Goal: Communication & Community: Ask a question

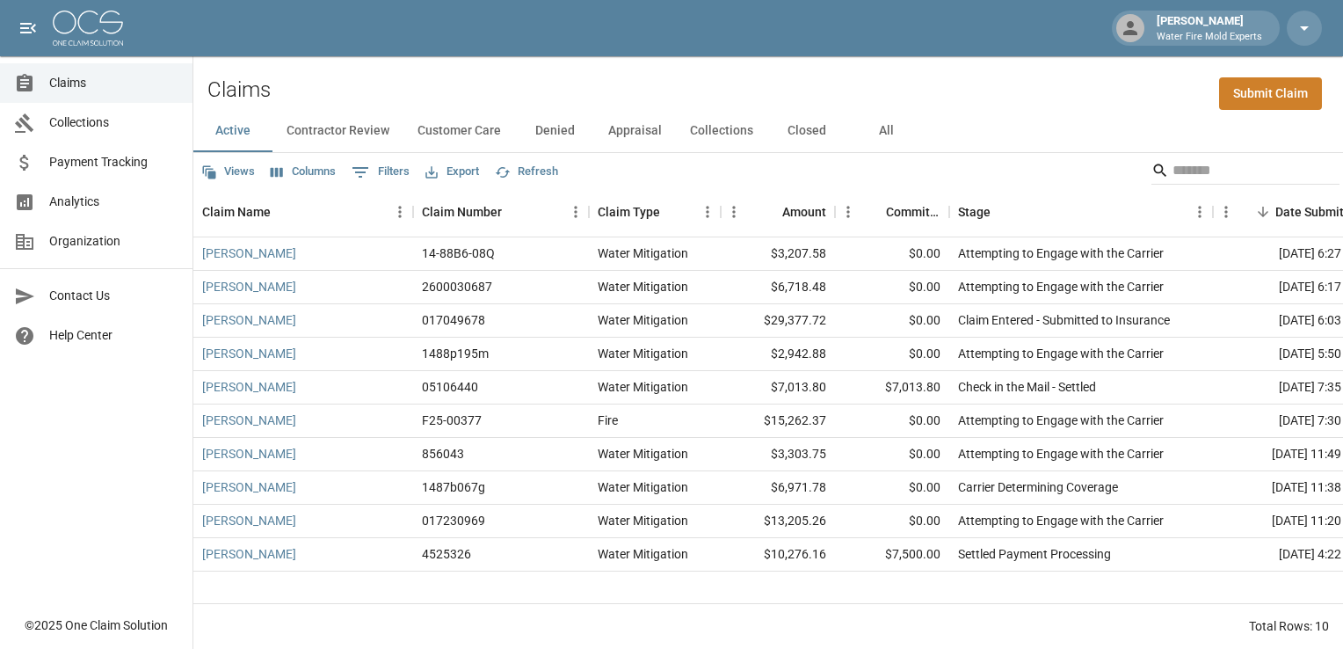
click at [875, 125] on button "All" at bounding box center [885, 131] width 79 height 42
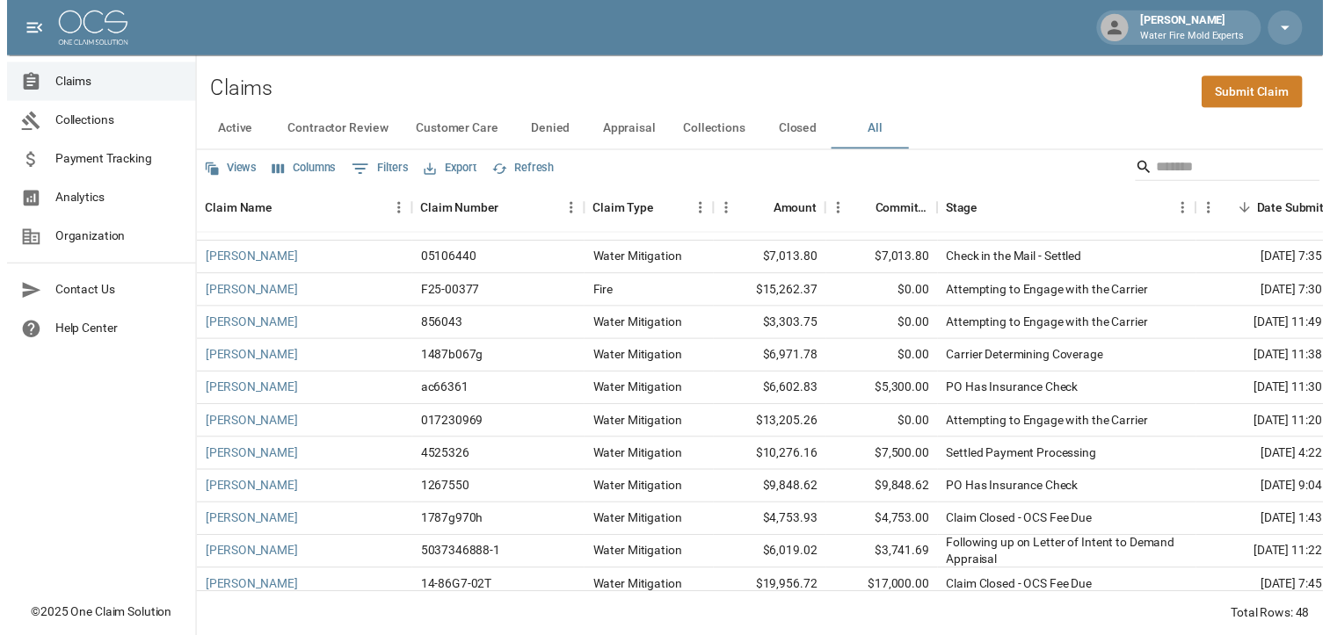
scroll to position [176, 0]
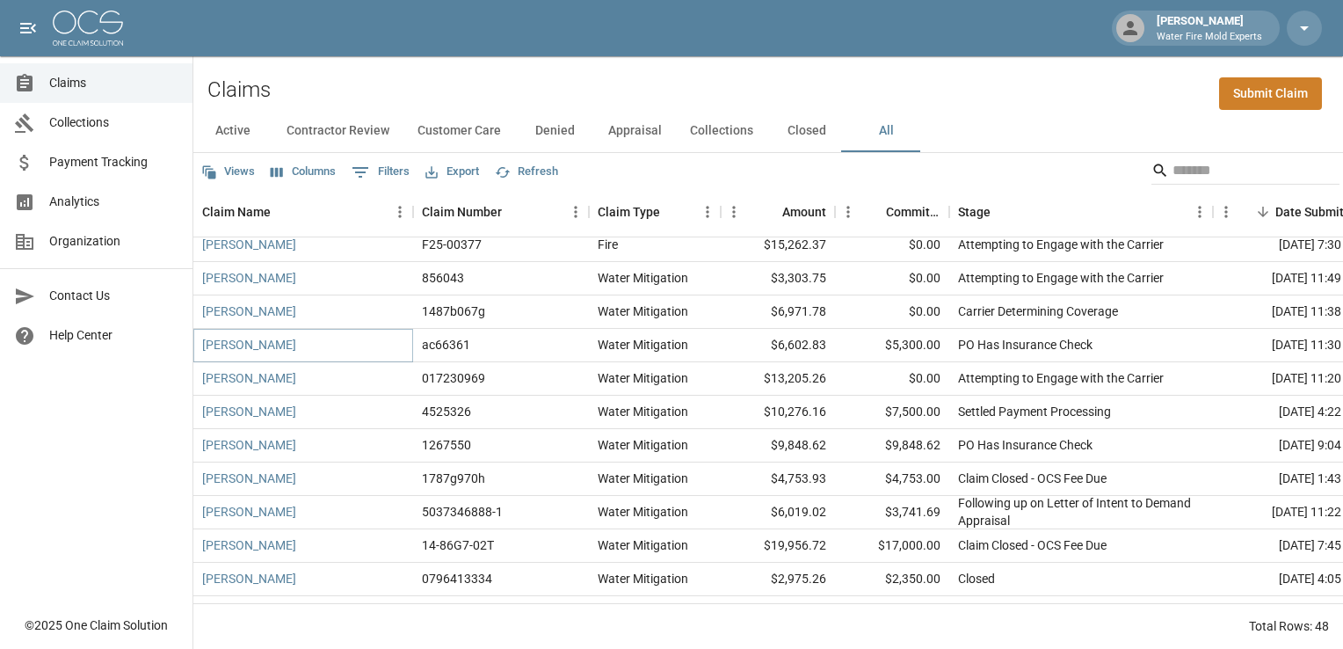
click at [232, 343] on link "[PERSON_NAME]" at bounding box center [249, 345] width 94 height 18
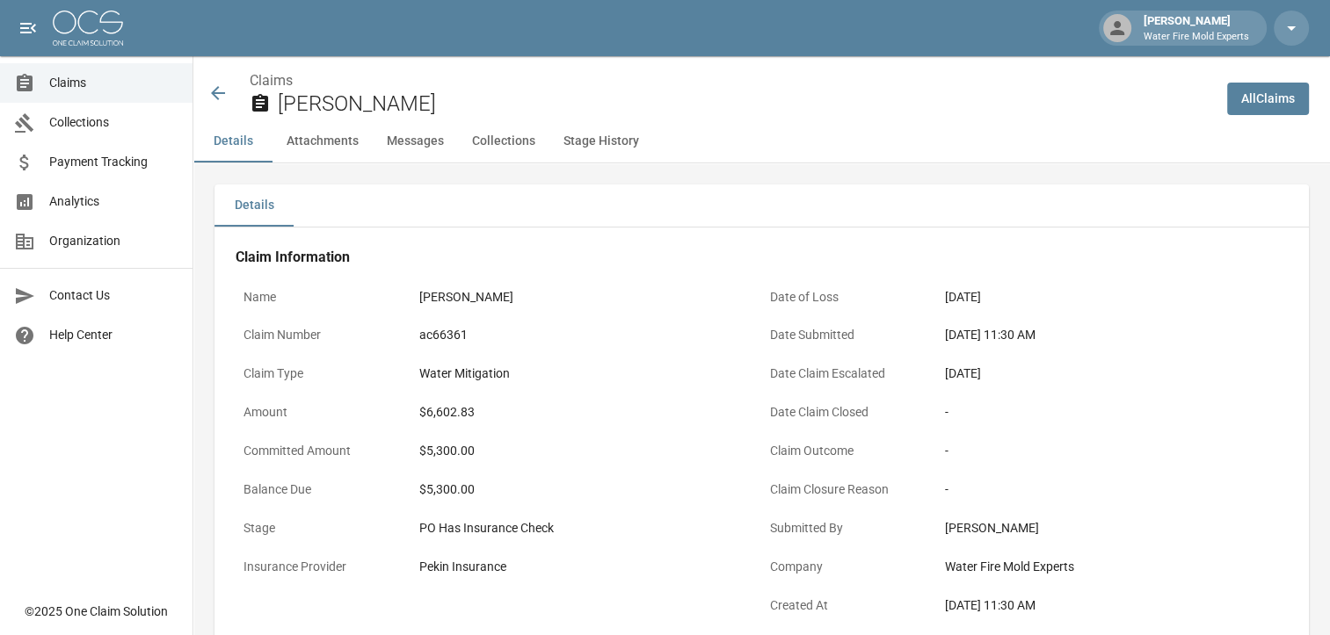
click at [581, 141] on button "Stage History" at bounding box center [601, 141] width 104 height 42
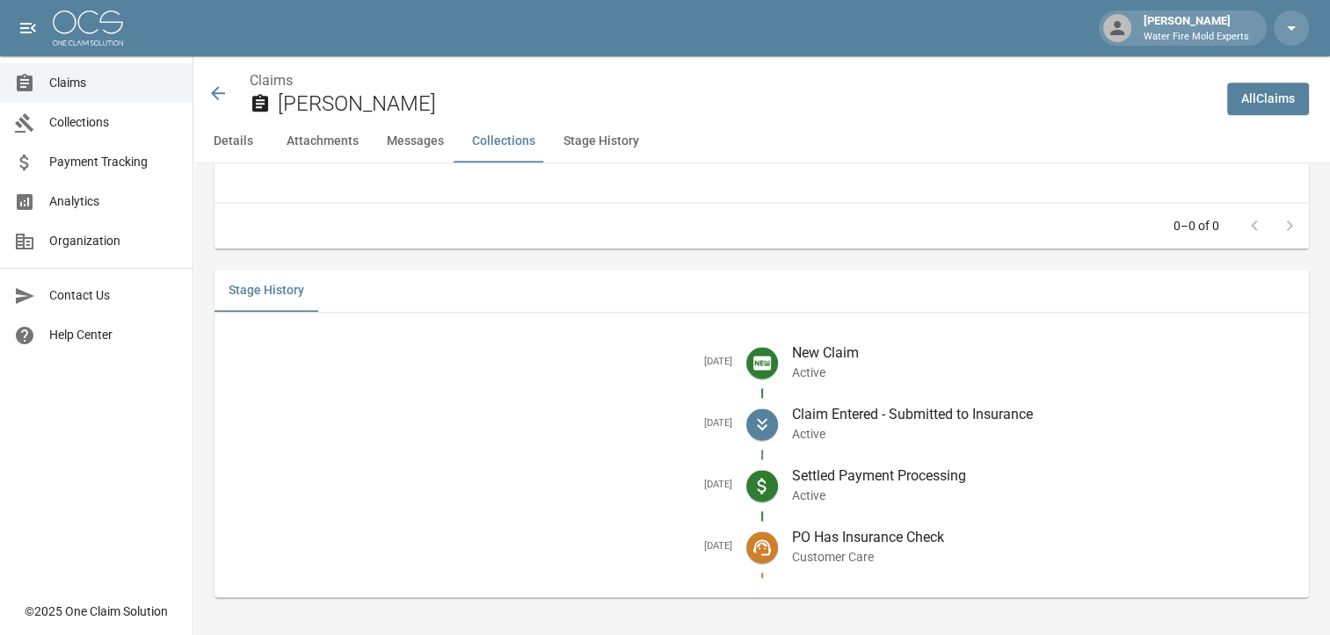
scroll to position [2171, 0]
click at [430, 144] on button "Messages" at bounding box center [415, 141] width 85 height 42
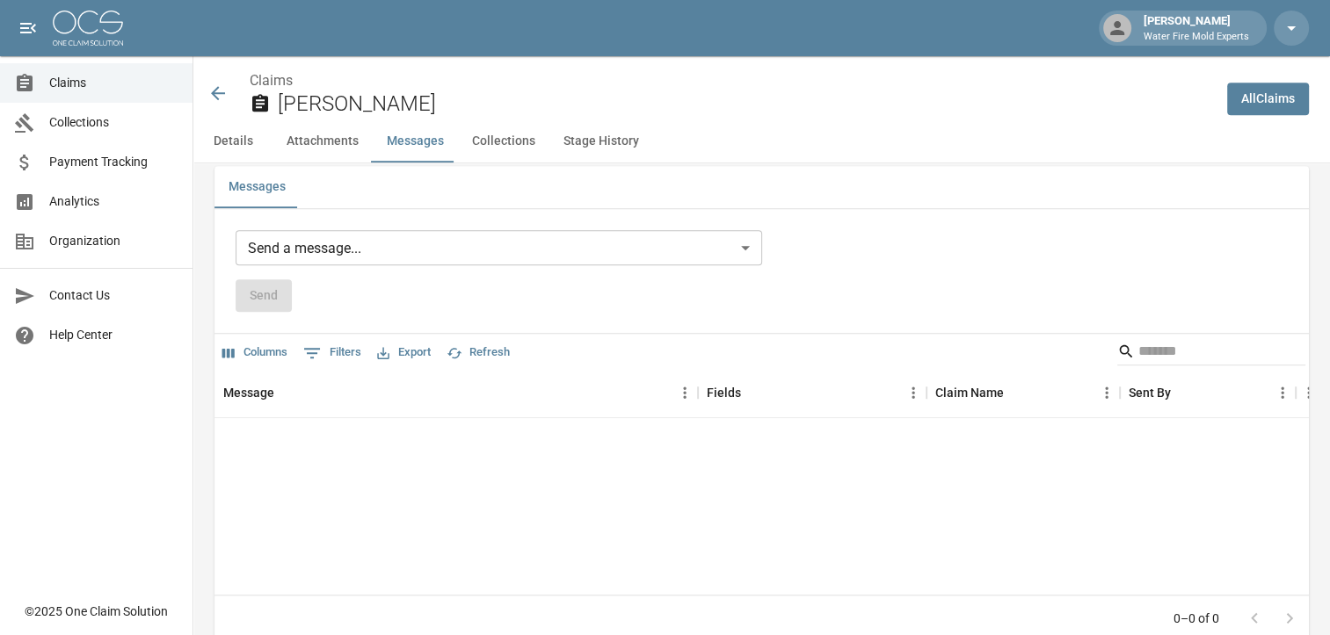
scroll to position [1350, 0]
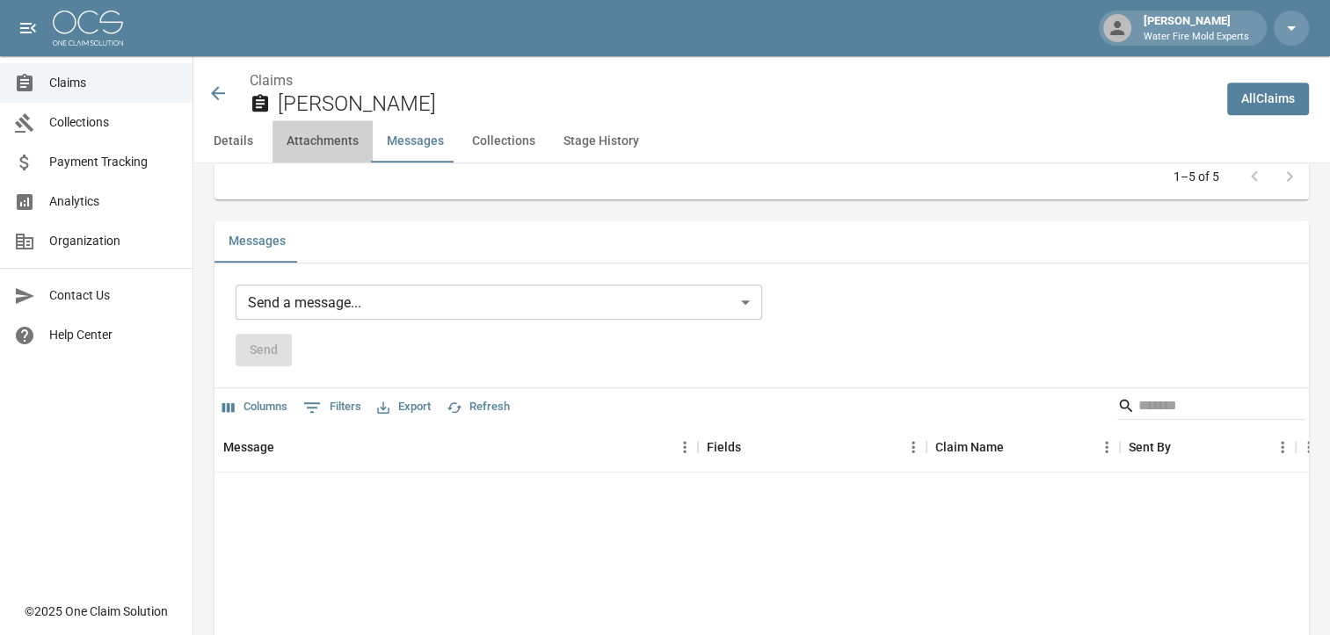
click at [329, 148] on button "Attachments" at bounding box center [322, 141] width 100 height 42
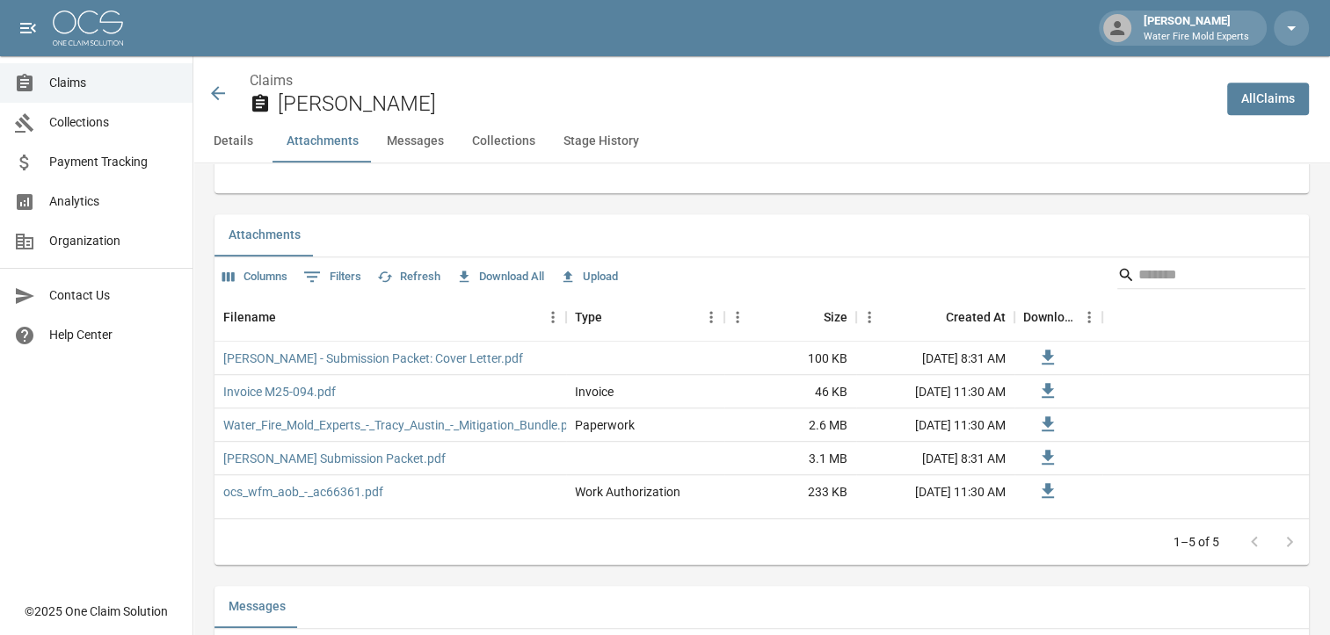
scroll to position [978, 0]
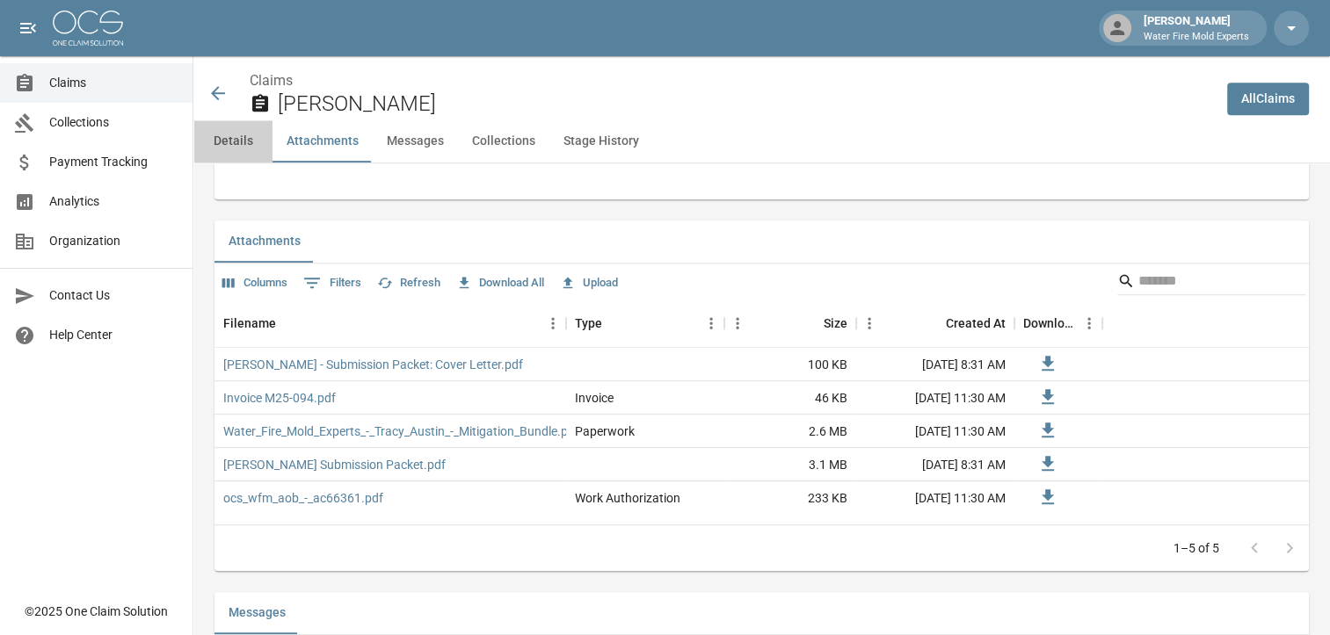
click at [239, 136] on button "Details" at bounding box center [232, 141] width 79 height 42
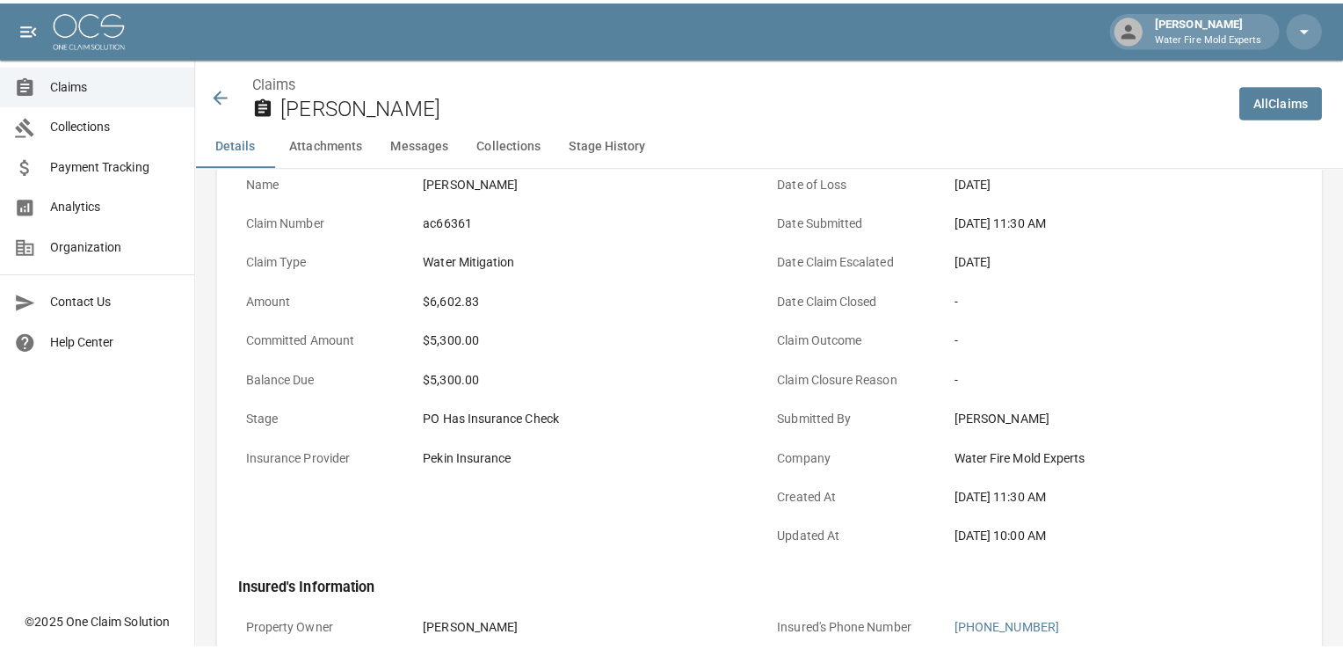
scroll to position [0, 0]
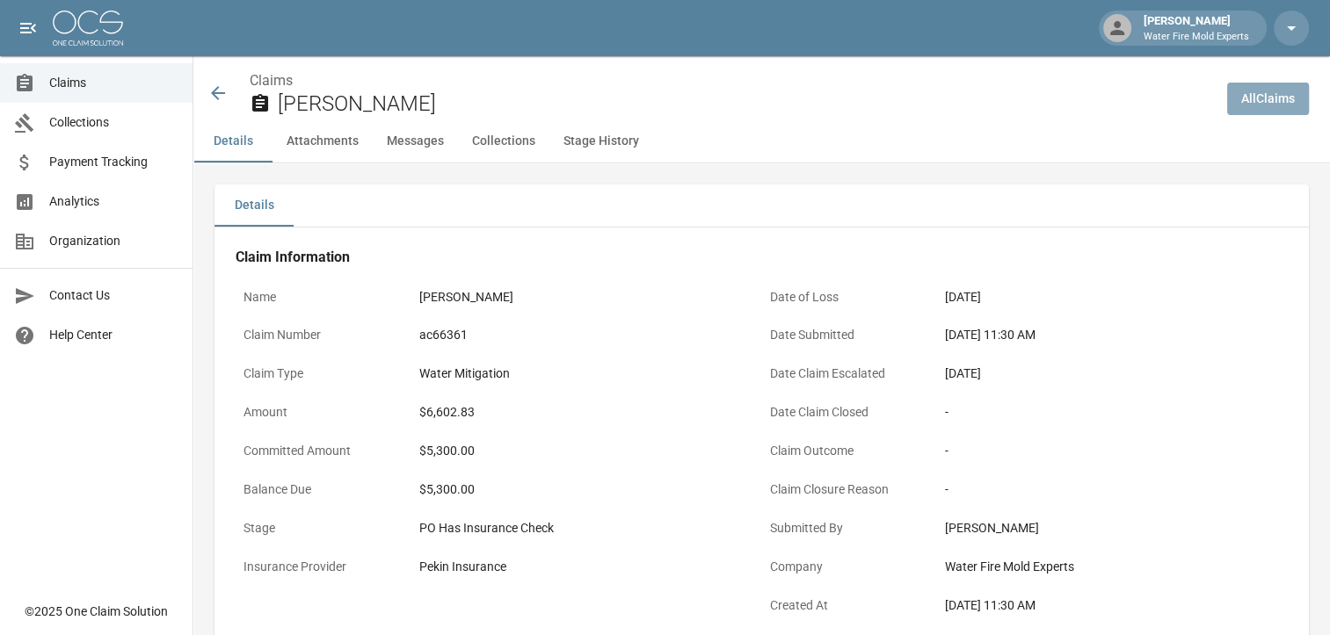
click at [1289, 107] on link "All Claims" at bounding box center [1268, 99] width 82 height 33
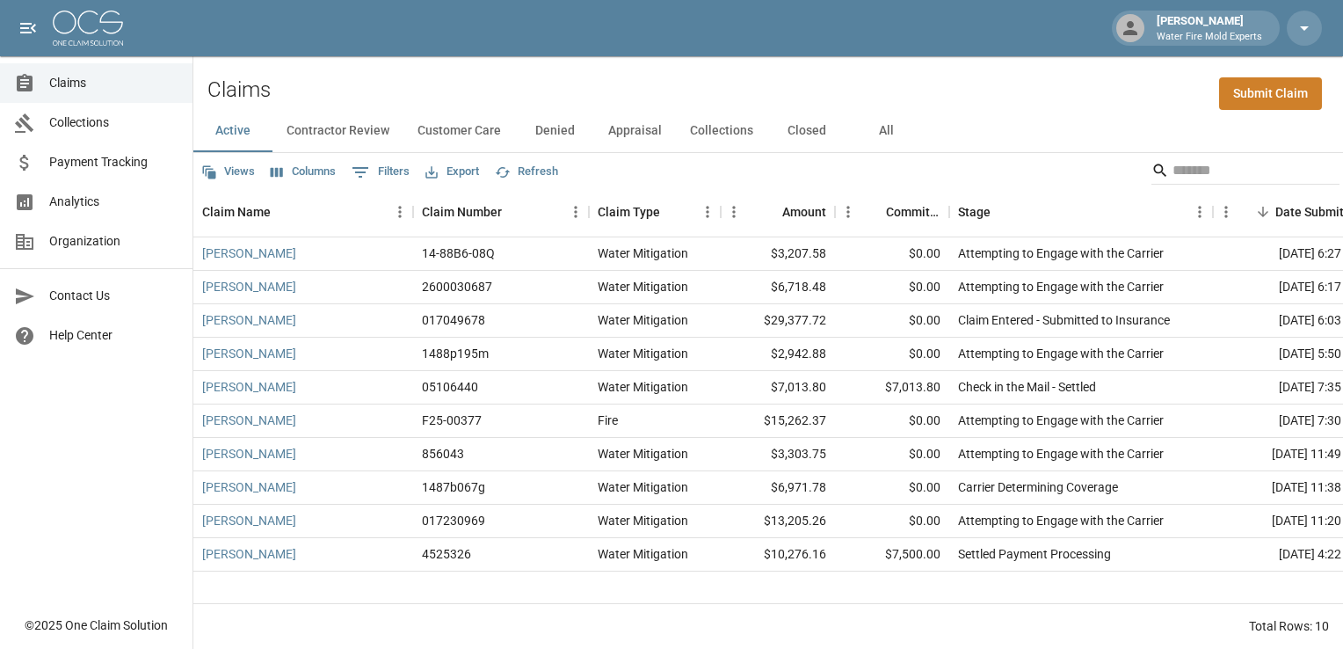
click at [884, 130] on button "All" at bounding box center [885, 131] width 79 height 42
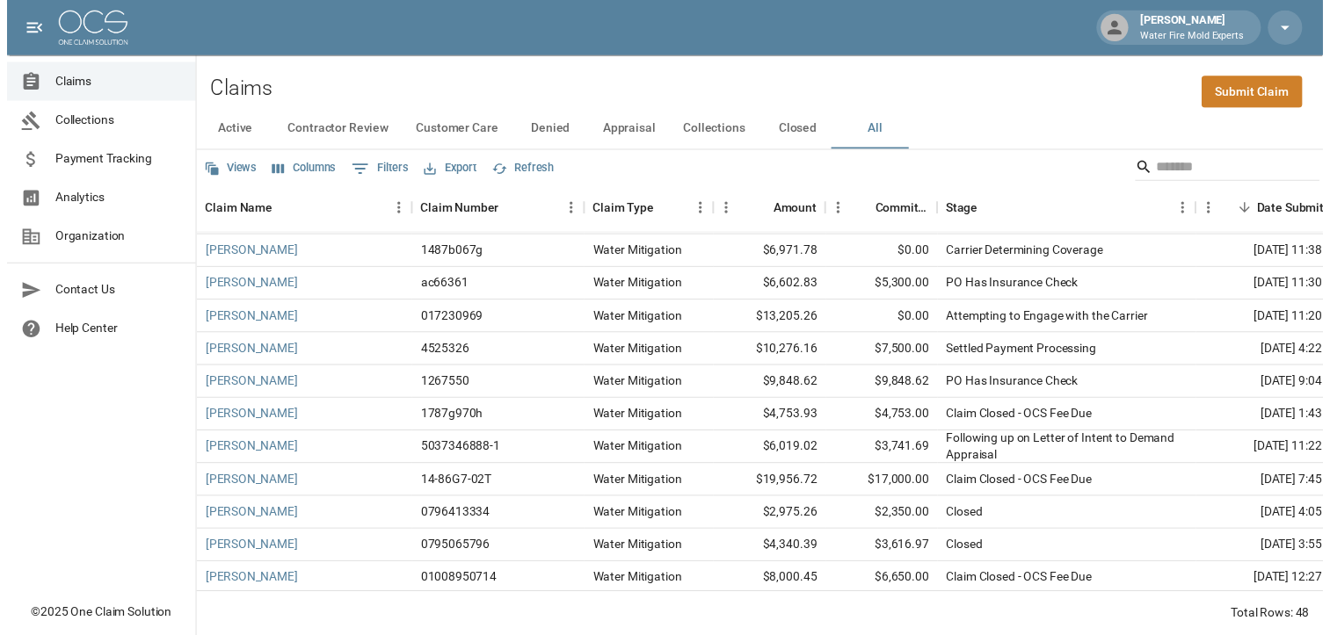
scroll to position [264, 0]
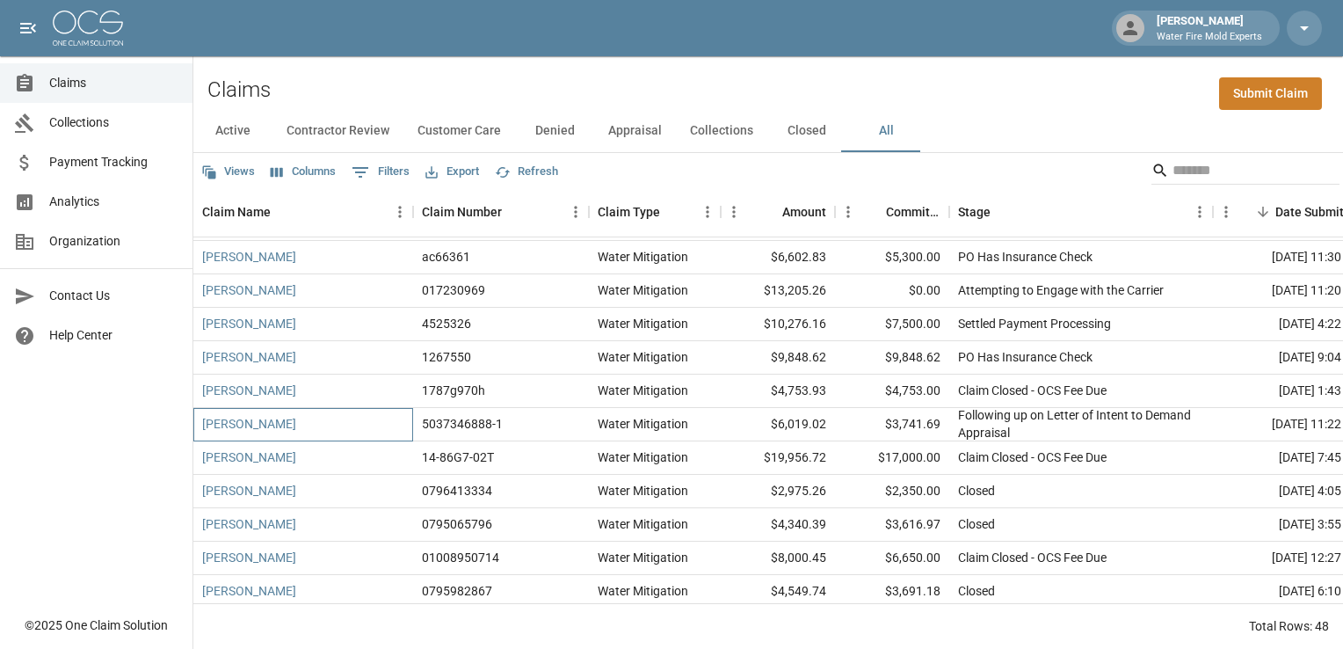
click at [299, 431] on div "[PERSON_NAME]" at bounding box center [303, 424] width 220 height 33
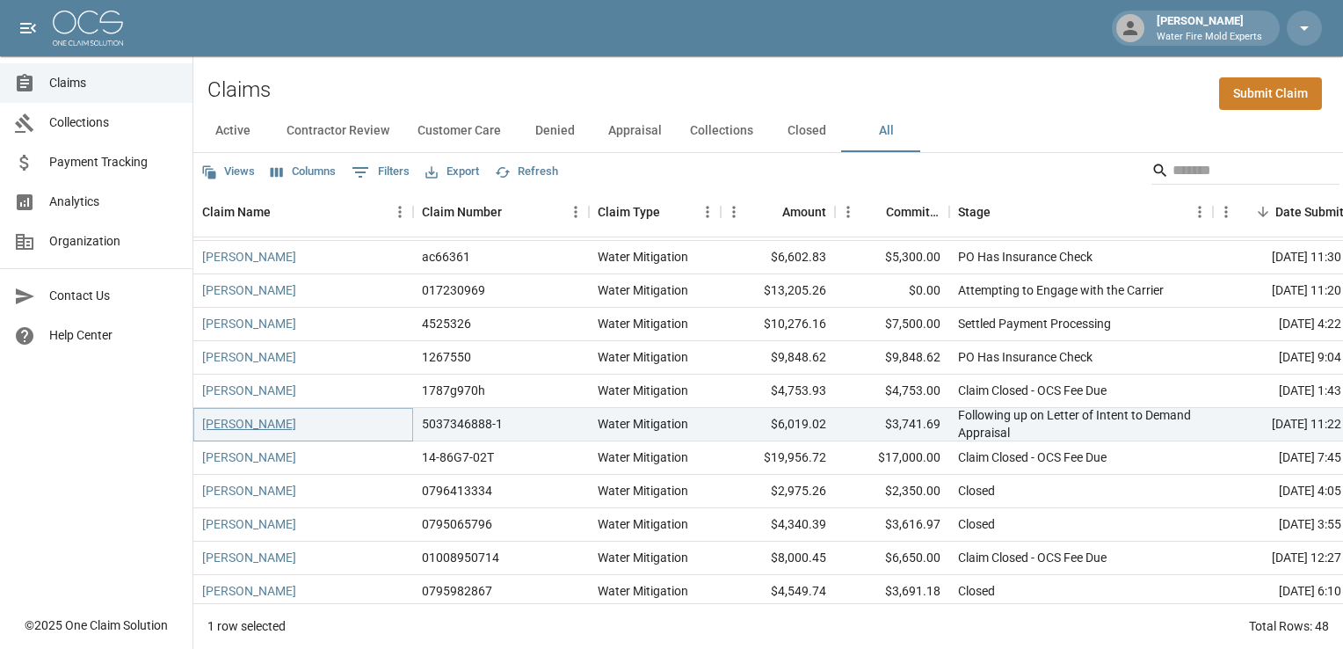
click at [287, 427] on link "[PERSON_NAME]" at bounding box center [249, 424] width 94 height 18
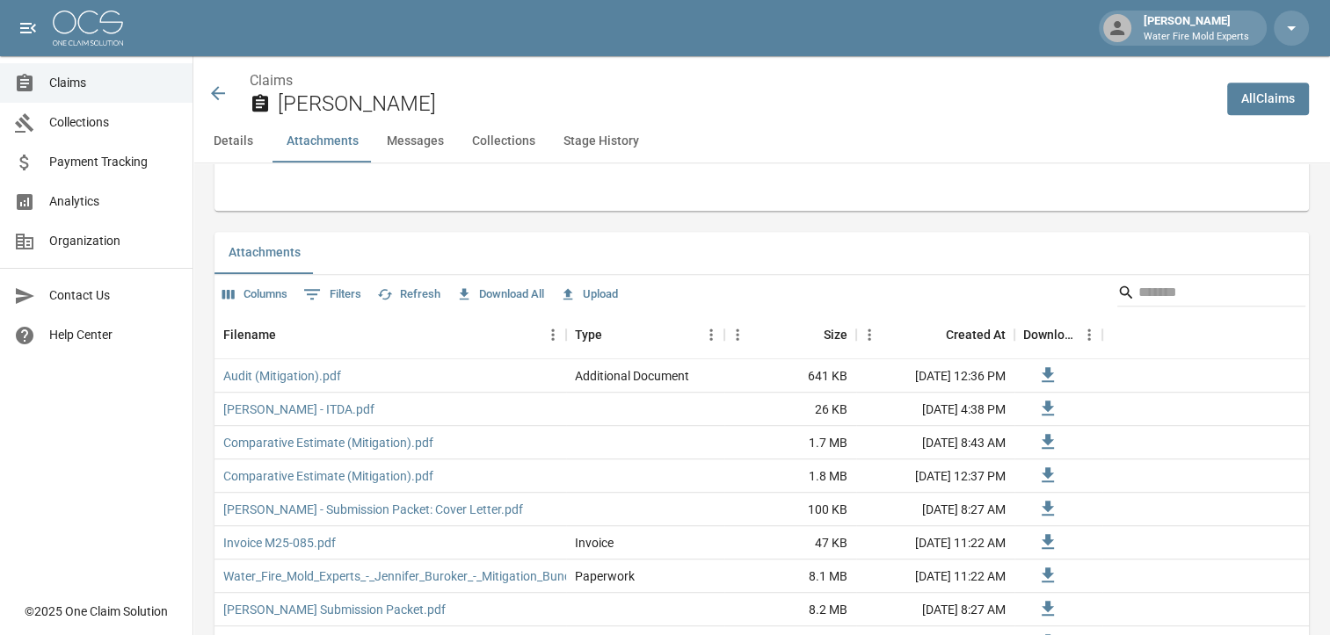
scroll to position [1318, 0]
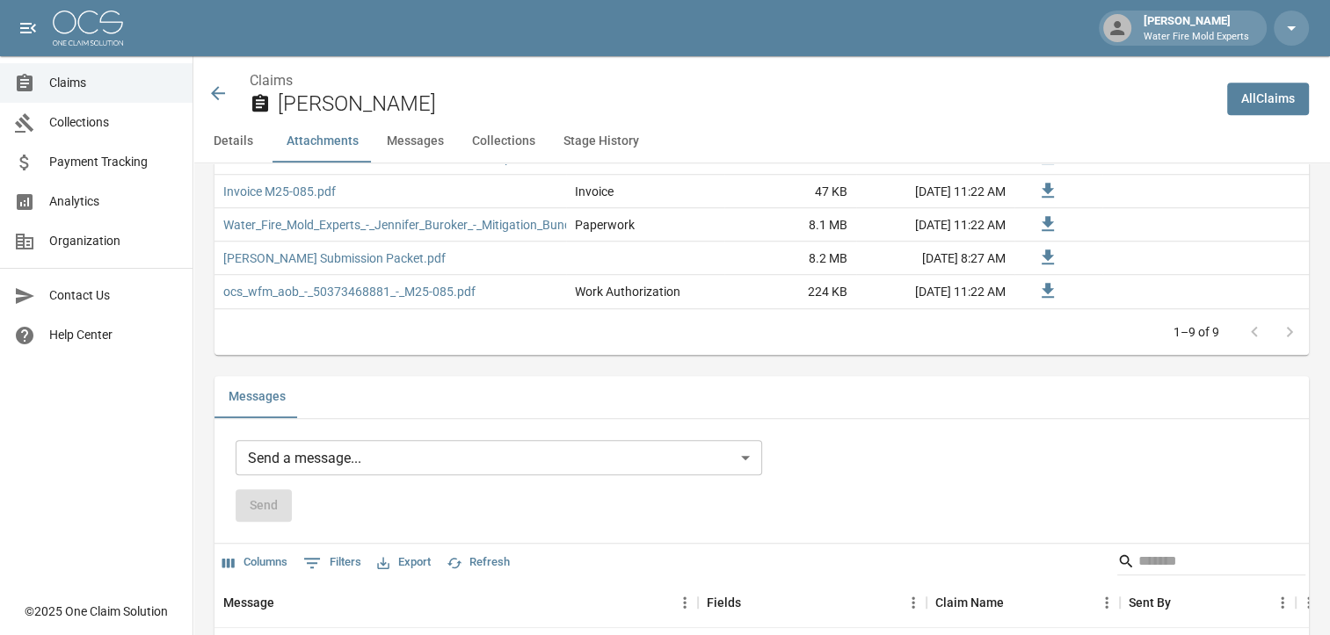
click at [376, 448] on body "[PERSON_NAME] Water Fire Mold Experts Claims Collections Payment Tracking Analy…" at bounding box center [665, 179] width 1330 height 2994
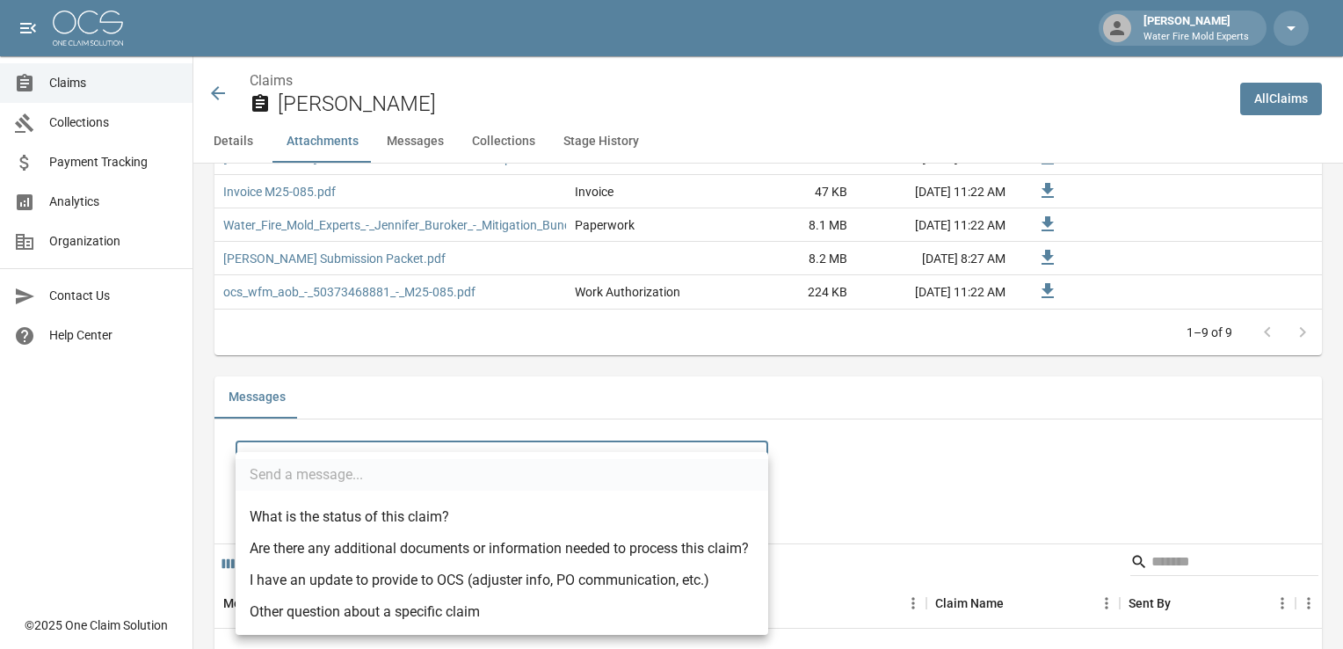
click at [868, 480] on div at bounding box center [671, 324] width 1343 height 649
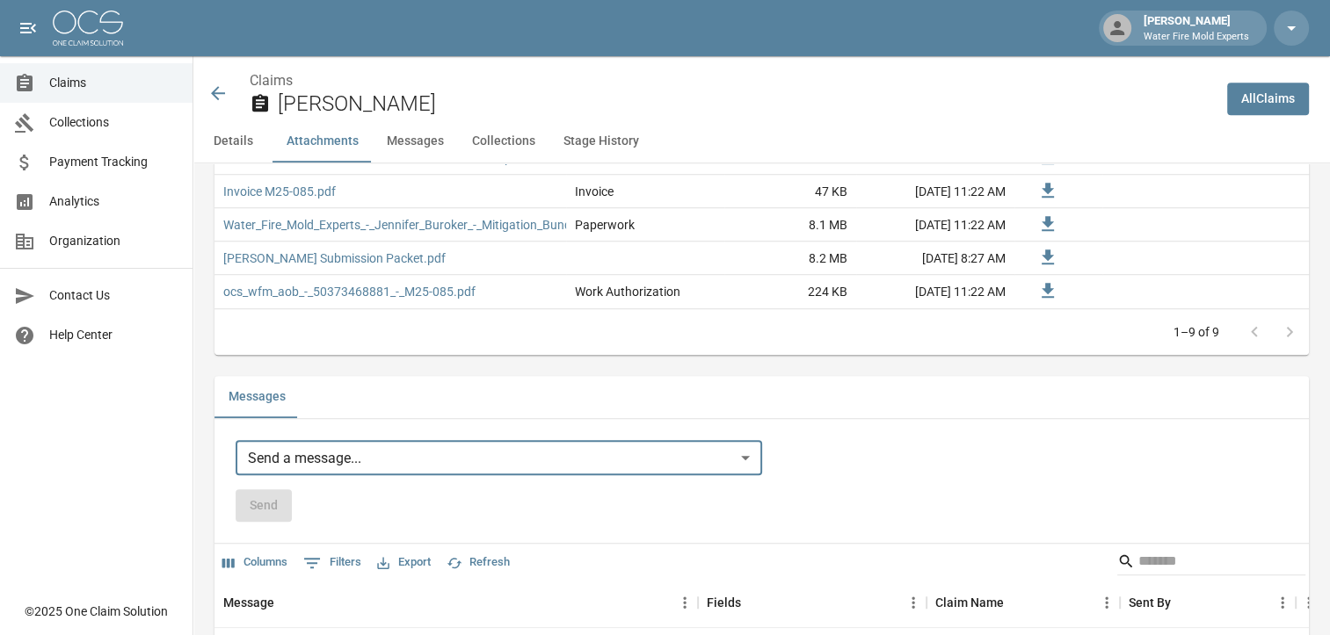
scroll to position [1494, 0]
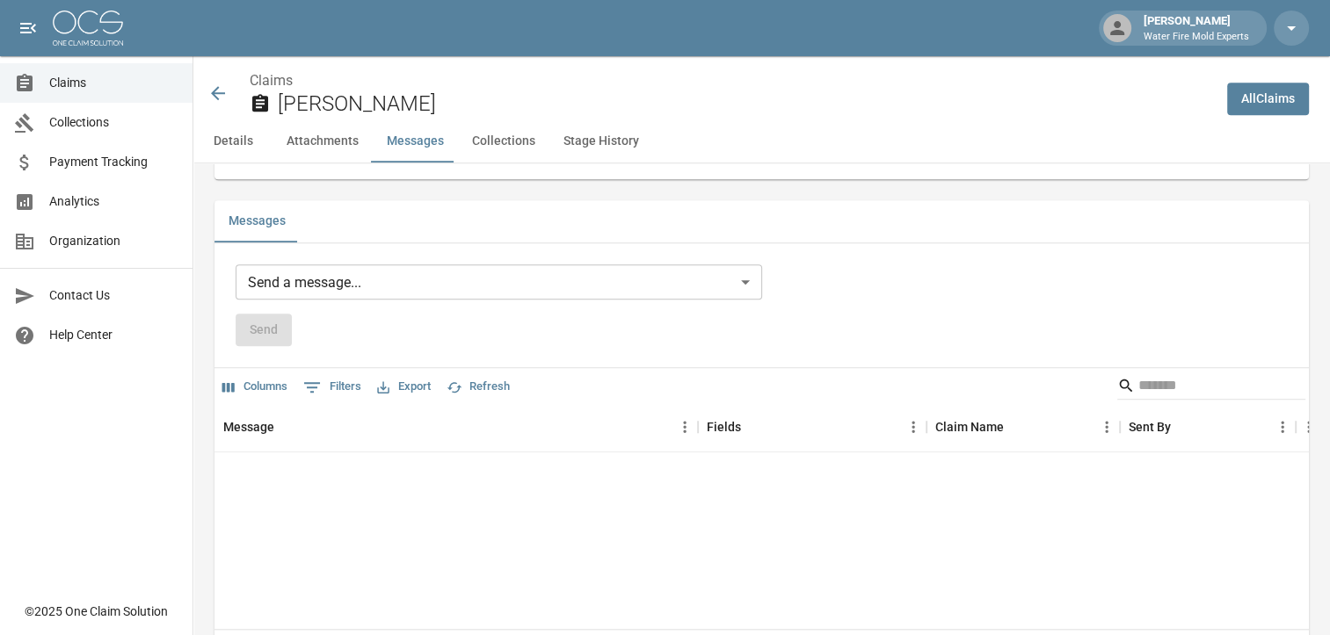
click at [380, 509] on div "Message Fields Claim Name Sent By Sent At No rows" at bounding box center [761, 516] width 1094 height 226
click at [354, 462] on div "Message Fields Claim Name Sent By Sent At No rows" at bounding box center [761, 516] width 1094 height 226
click at [755, 281] on body "[PERSON_NAME] Water Fire Mold Experts Claims Collections Payment Tracking Analy…" at bounding box center [665, 3] width 1330 height 2994
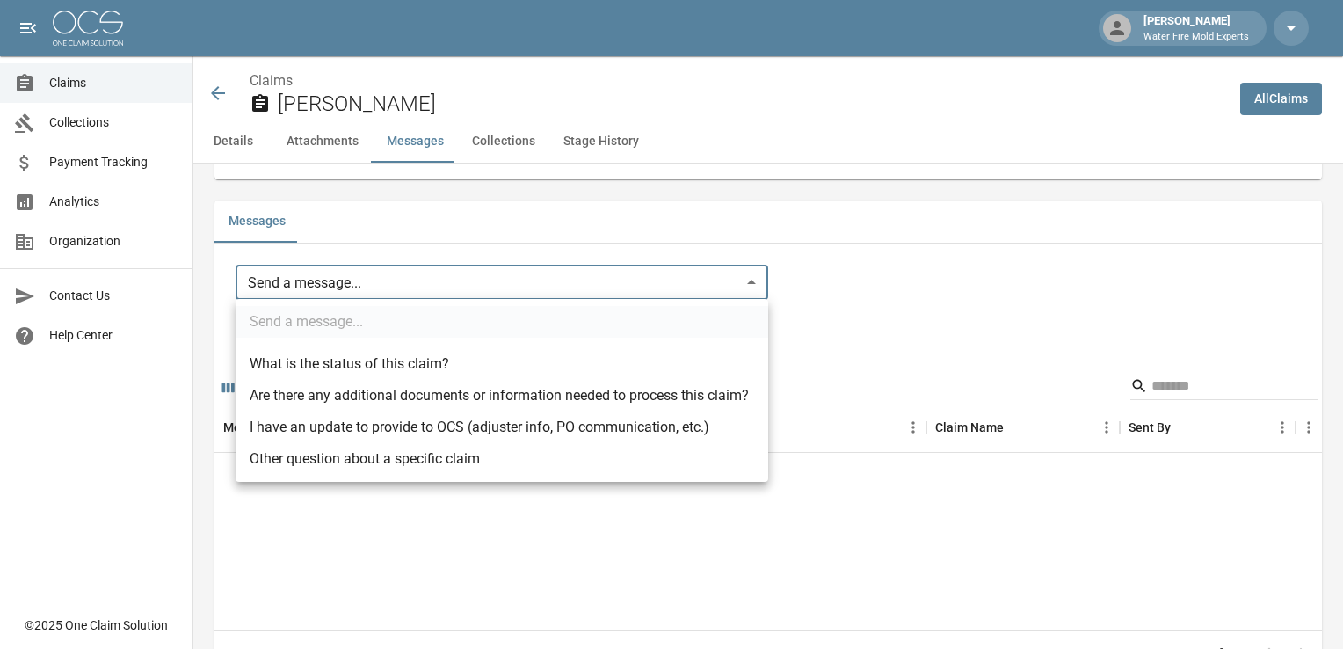
click at [482, 457] on li "Other question about a specific claim" at bounding box center [502, 459] width 533 height 32
type input "**********"
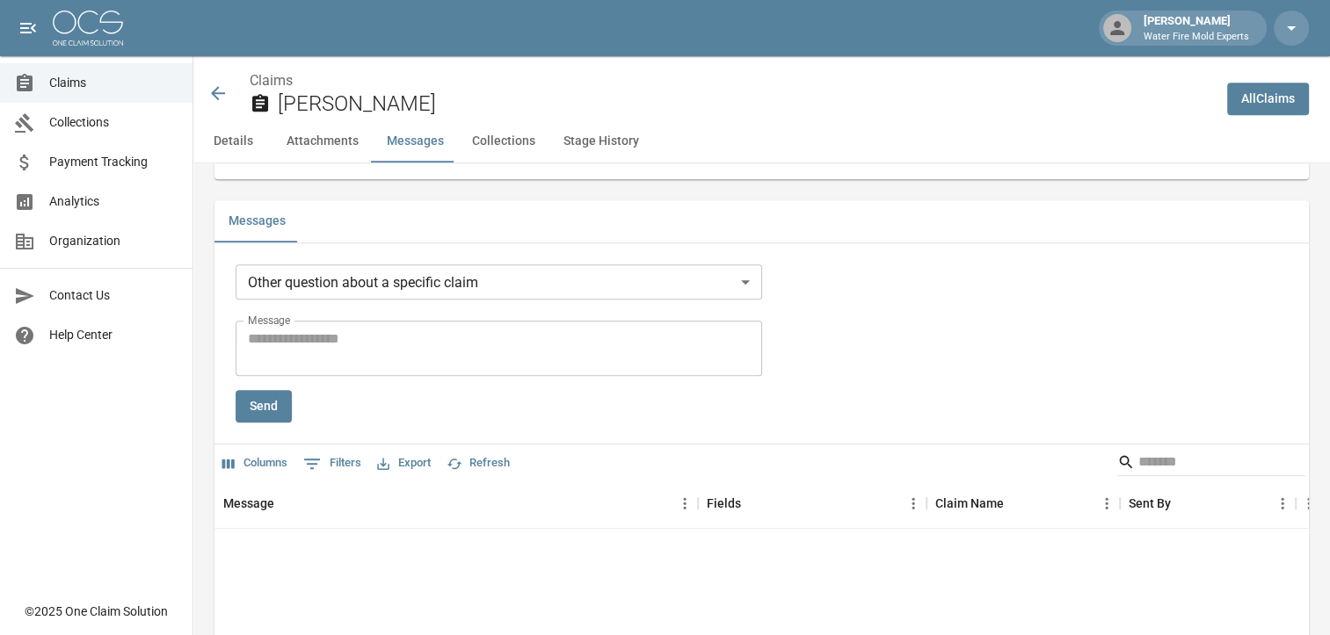
click at [397, 555] on div "Message Fields Claim Name Sent By Sent At No rows" at bounding box center [761, 593] width 1094 height 226
click at [433, 351] on textarea "Message" at bounding box center [499, 349] width 502 height 40
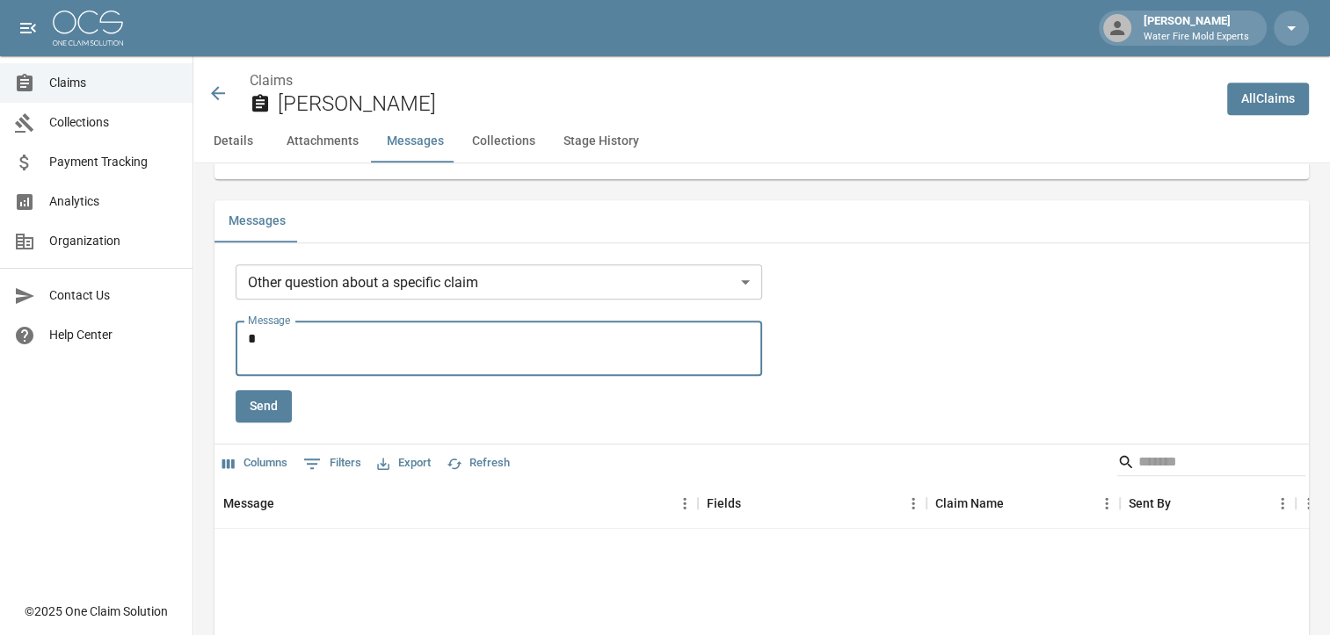
type textarea "*"
click at [453, 334] on textarea "**********" at bounding box center [502, 349] width 508 height 40
click at [527, 353] on textarea "**********" at bounding box center [502, 349] width 508 height 40
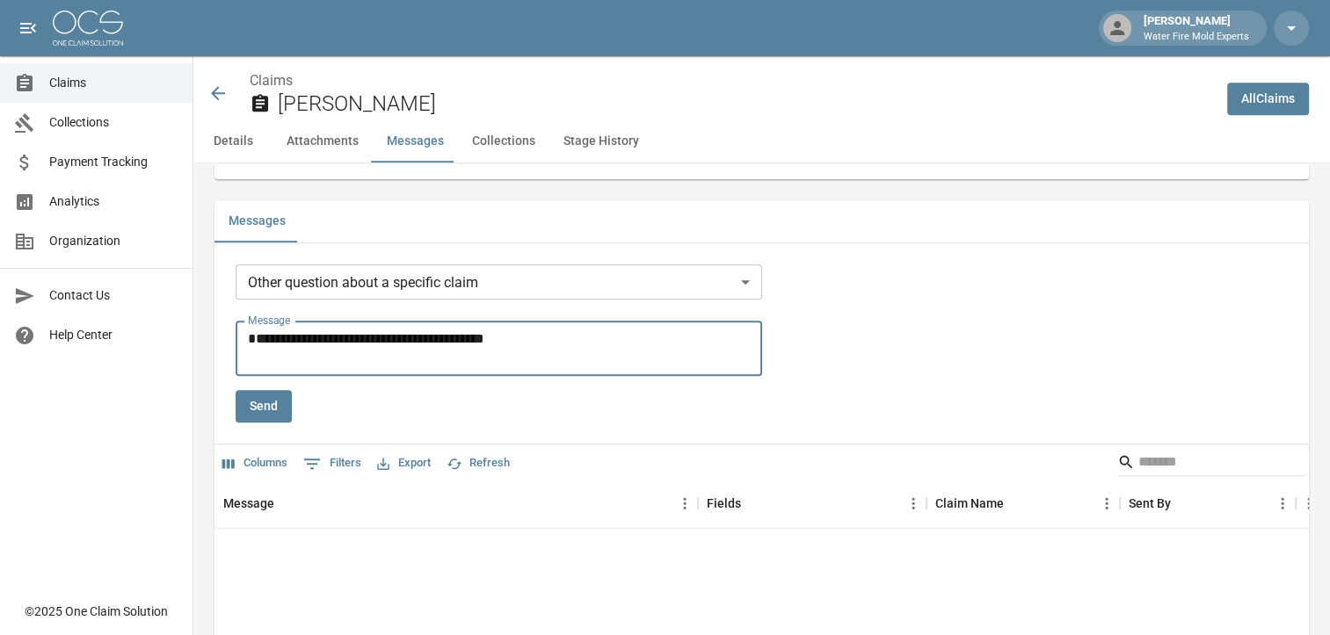
type textarea "**********"
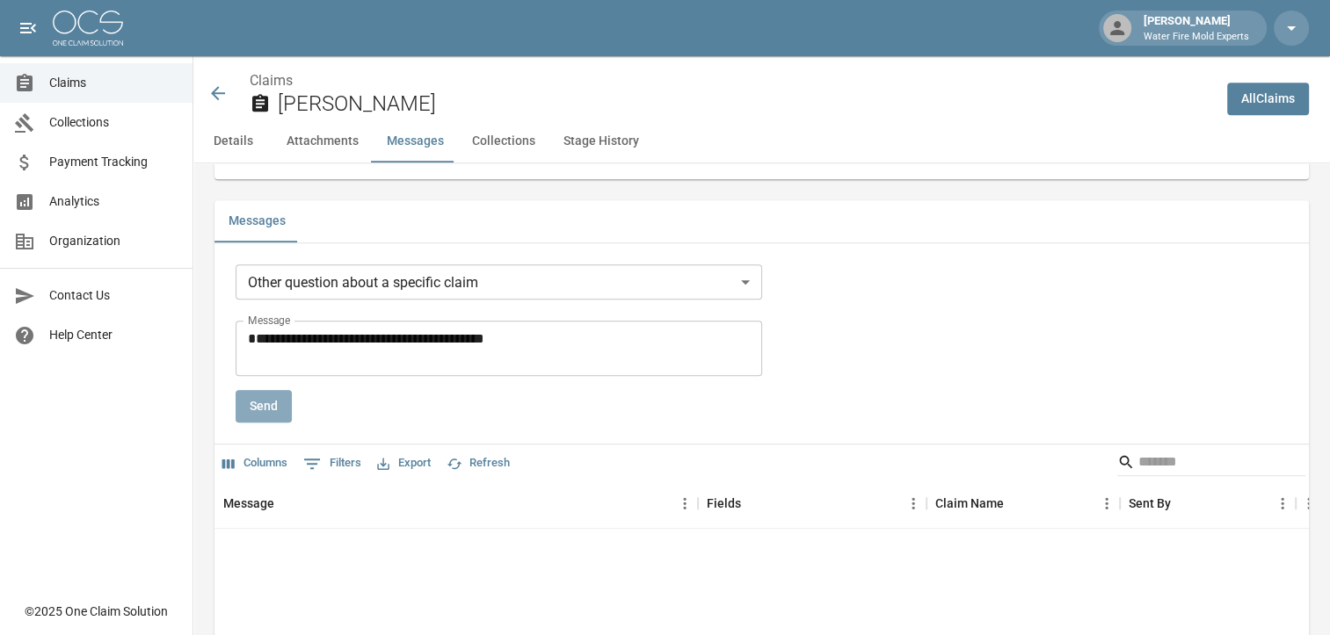
click at [284, 403] on button "Send" at bounding box center [264, 406] width 56 height 33
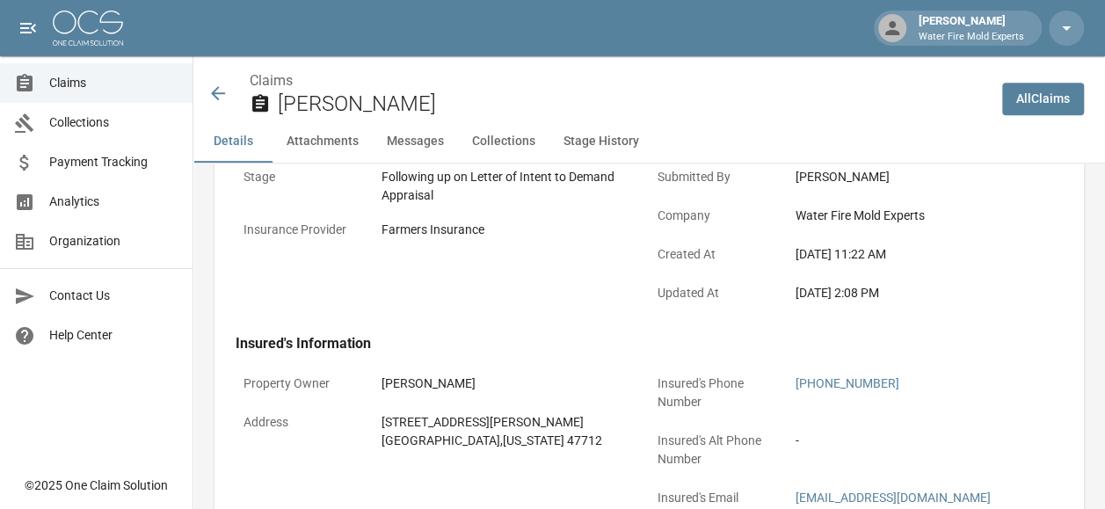
scroll to position [264, 0]
